Goal: Task Accomplishment & Management: Use online tool/utility

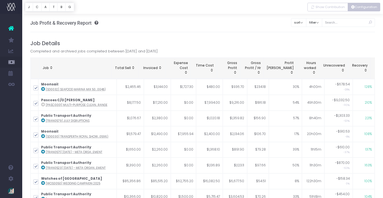
click at [360, 7] on button "Configuration" at bounding box center [363, 7] width 32 height 9
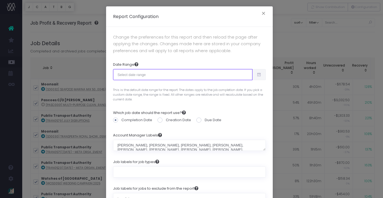
click at [219, 76] on input "text" at bounding box center [182, 74] width 139 height 11
type input "[DATE]"
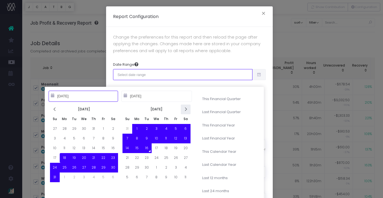
type input "[DATE]"
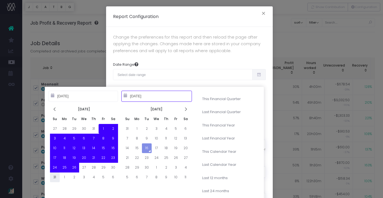
type input "[DATE]"
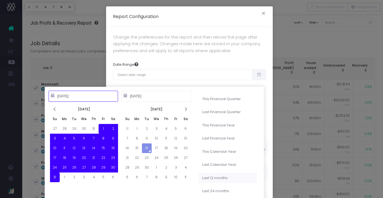
type input "[DATE]"
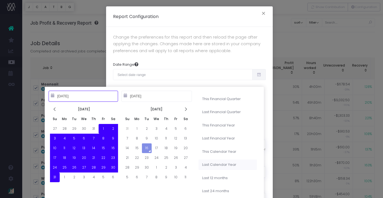
type input "[DATE]"
type input "[DATE] – [DATE]"
click at [259, 61] on div "Date Range [DATE] – [DATE] This is the default date range for the report. The d…" at bounding box center [189, 82] width 153 height 48
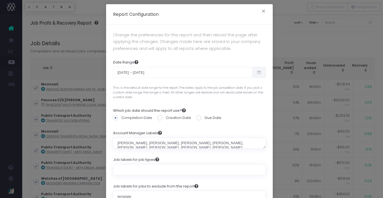
scroll to position [57, 0]
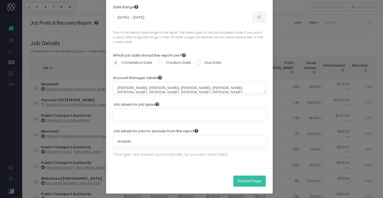
click at [244, 180] on button "Reload Page" at bounding box center [249, 181] width 32 height 11
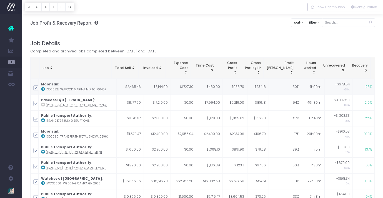
click at [36, 87] on span at bounding box center [35, 87] width 5 height 5
click at [42, 87] on input "checkbox" at bounding box center [44, 87] width 4 height 4
checkbox input "false"
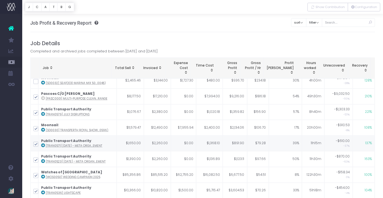
scroll to position [21, 0]
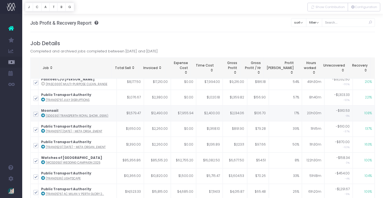
click at [36, 114] on span at bounding box center [35, 114] width 5 height 5
click at [42, 114] on input "checkbox" at bounding box center [44, 114] width 4 height 4
checkbox input "false"
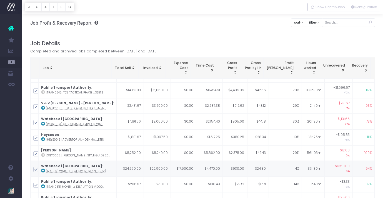
scroll to position [212, 0]
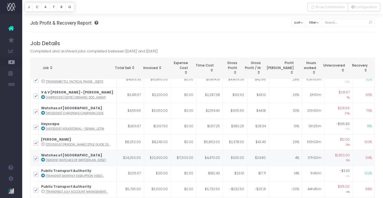
click at [36, 156] on span at bounding box center [35, 158] width 5 height 5
click at [42, 156] on input "checkbox" at bounding box center [44, 158] width 4 height 4
checkbox input "false"
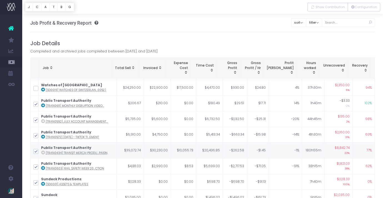
scroll to position [299, 0]
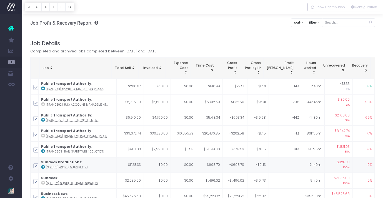
click at [36, 163] on span at bounding box center [35, 165] width 5 height 5
click at [42, 163] on input "checkbox" at bounding box center [44, 165] width 4 height 4
checkbox input "false"
click at [35, 179] on span at bounding box center [35, 181] width 5 height 5
click at [42, 179] on input "checkbox" at bounding box center [44, 181] width 4 height 4
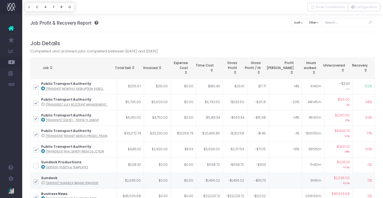
checkbox input "false"
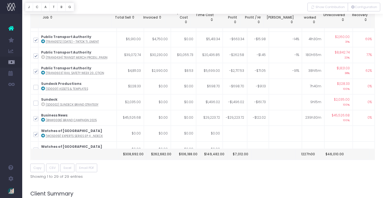
scroll to position [57, 0]
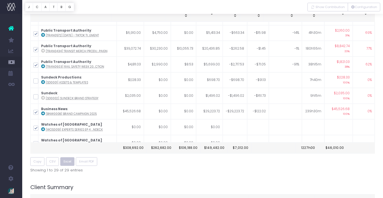
click at [68, 162] on span "Excel" at bounding box center [68, 161] width 8 height 5
click at [90, 160] on span "Email PDF" at bounding box center [86, 161] width 15 height 5
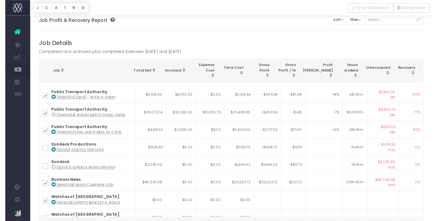
scroll to position [218, 0]
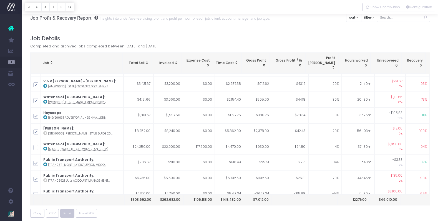
click at [67, 198] on span "Excel" at bounding box center [68, 213] width 8 height 5
click at [382, 92] on td "73%" at bounding box center [417, 100] width 24 height 16
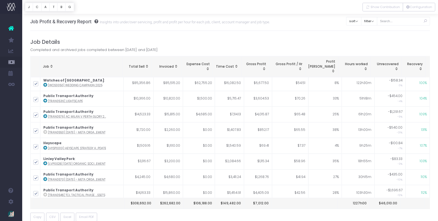
scroll to position [116, 0]
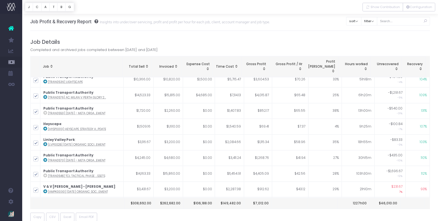
click at [382, 67] on span "Recovery: activate to sort column ascending" at bounding box center [420, 69] width 4 height 4
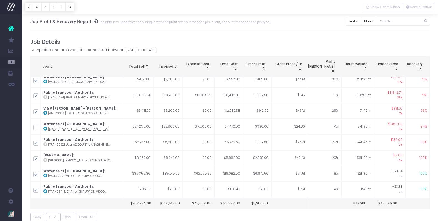
scroll to position [0, 0]
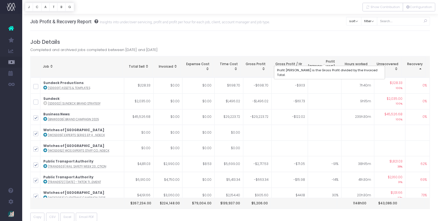
click at [328, 64] on div "Profit [PERSON_NAME]" at bounding box center [321, 66] width 27 height 15
click at [332, 69] on span "Profit Margin: activate to sort column descending" at bounding box center [332, 71] width 4 height 4
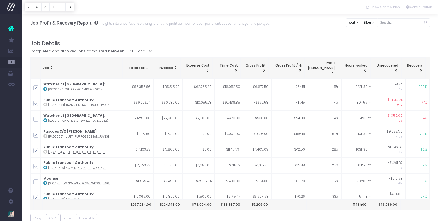
click at [332, 70] on span "Profit Margin: activate to sort column ascending" at bounding box center [332, 72] width 4 height 4
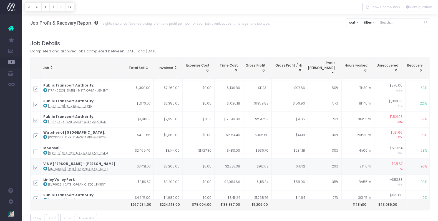
scroll to position [164, 0]
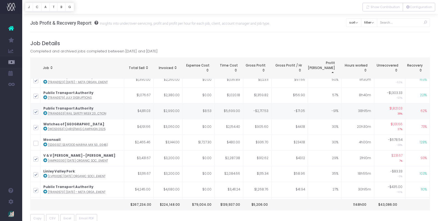
click at [46, 111] on icon at bounding box center [45, 113] width 4 height 4
